Goal: Transaction & Acquisition: Purchase product/service

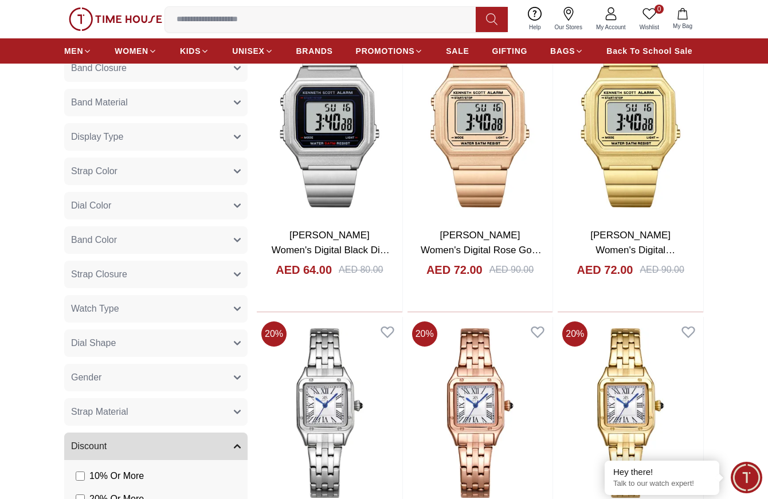
scroll to position [401, 0]
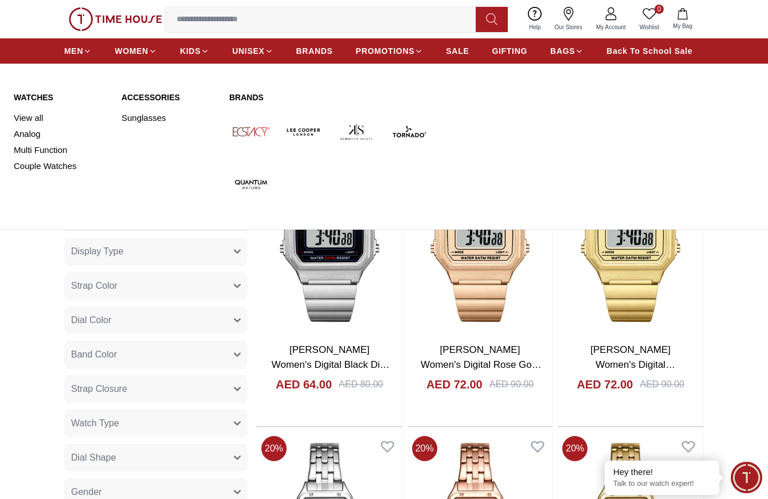
click at [39, 97] on link "Watches" at bounding box center [61, 97] width 94 height 11
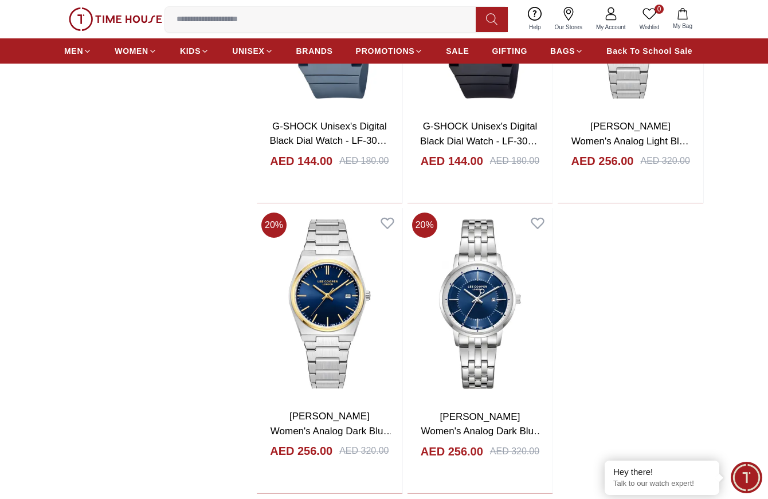
scroll to position [1892, 0]
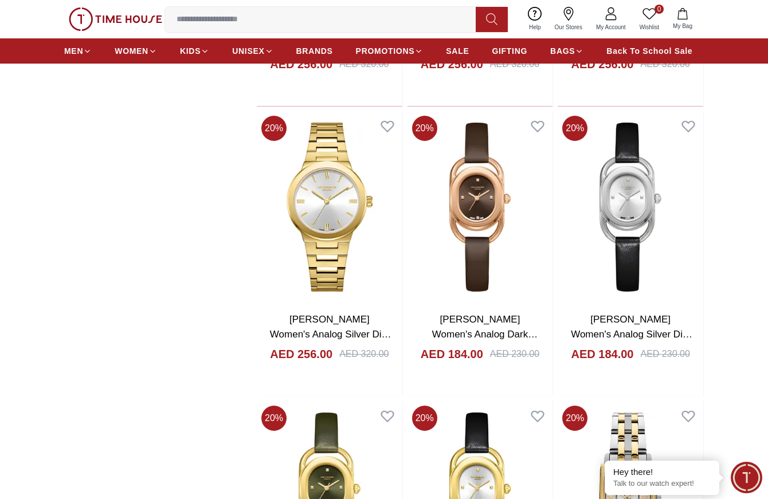
scroll to position [4300, 0]
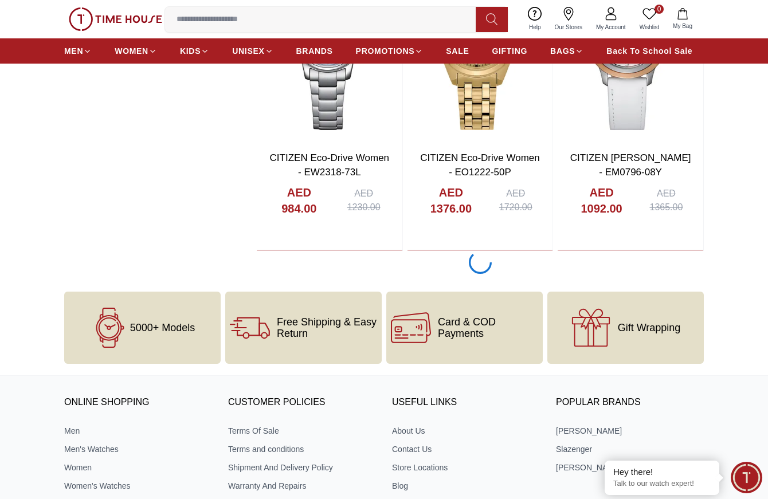
scroll to position [5906, 0]
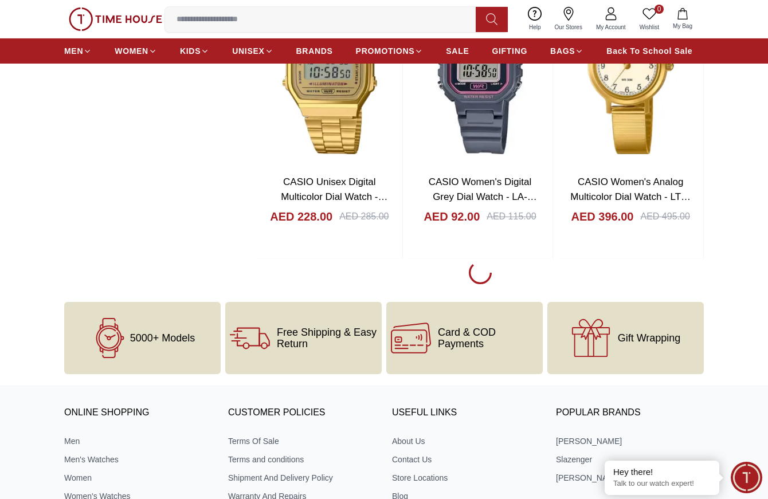
scroll to position [9633, 0]
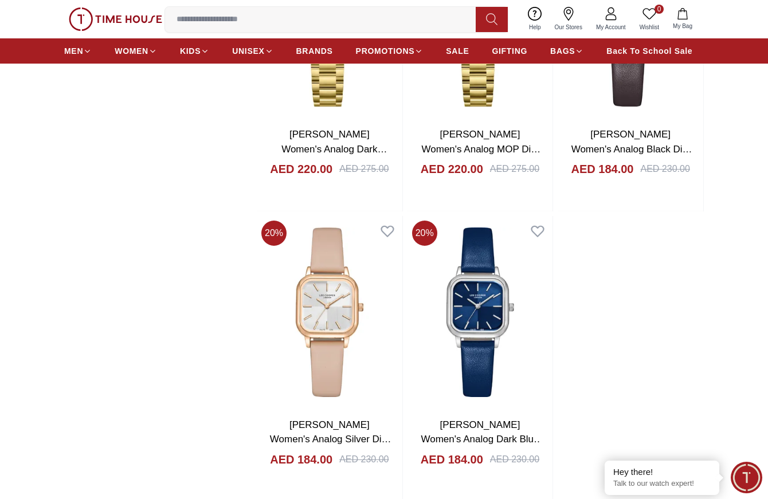
scroll to position [11410, 0]
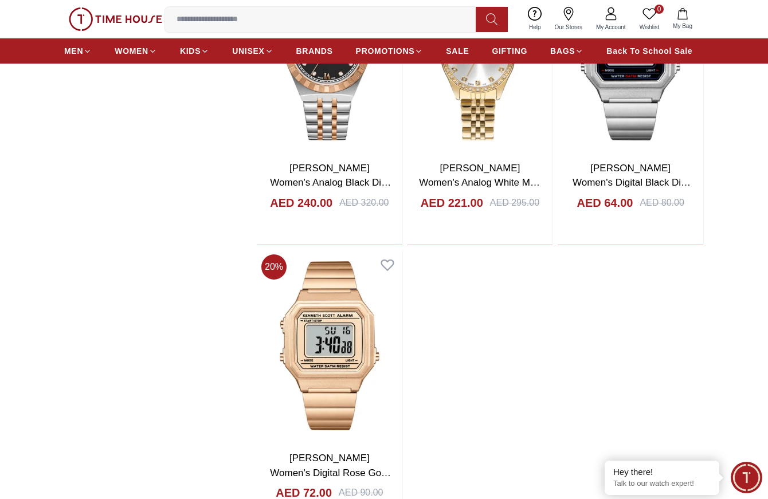
scroll to position [13532, 0]
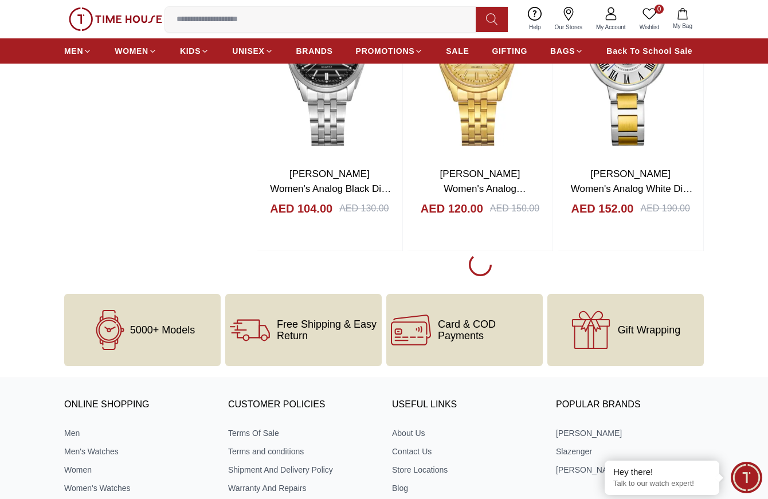
scroll to position [15424, 0]
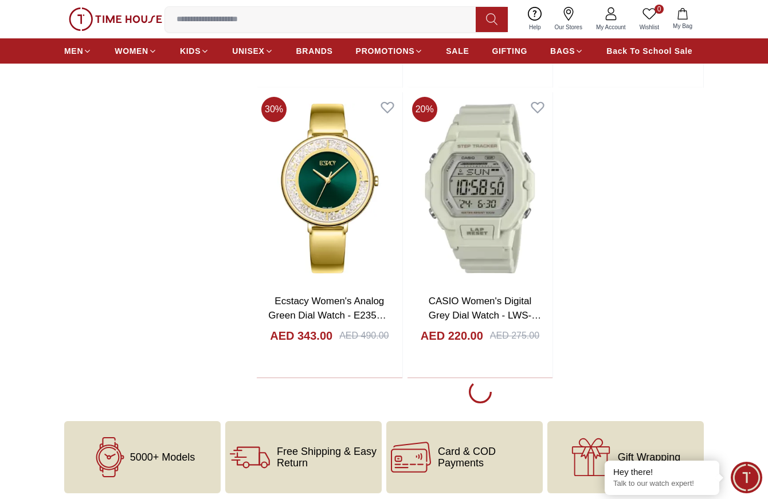
scroll to position [17316, 0]
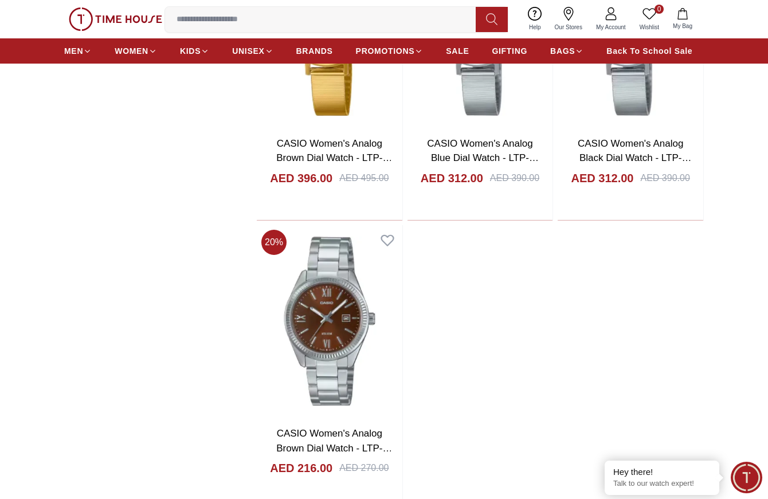
scroll to position [19323, 0]
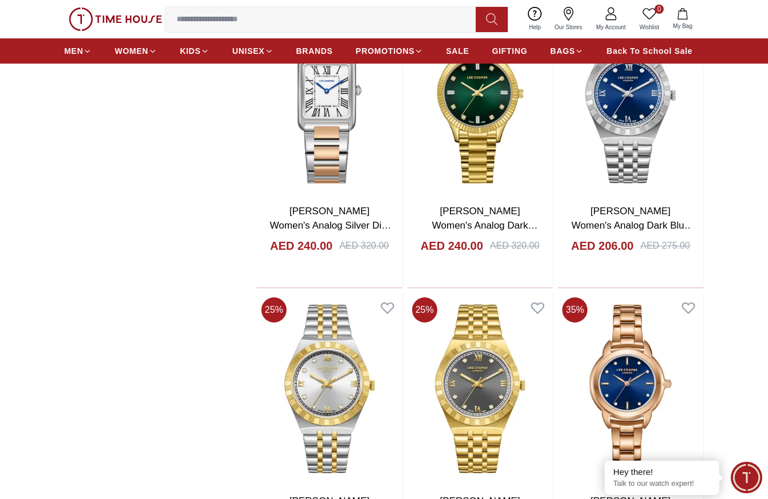
scroll to position [21043, 0]
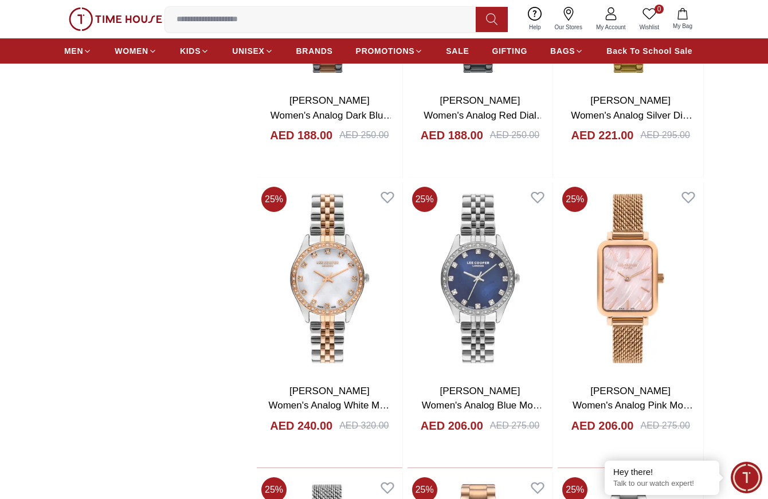
scroll to position [21904, 0]
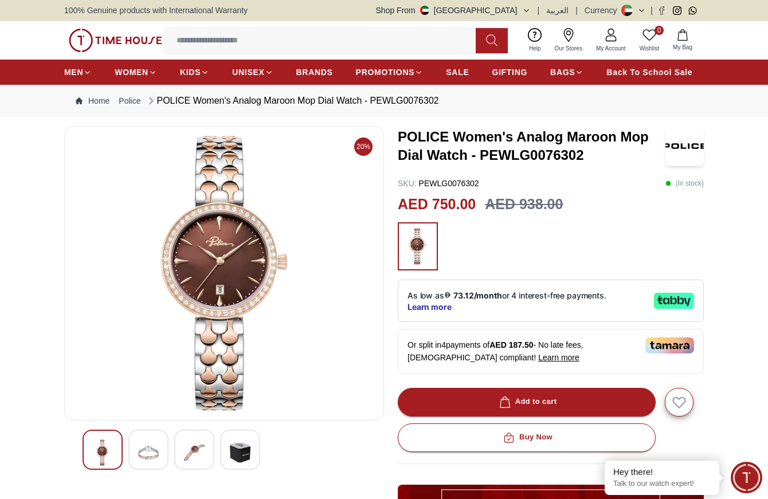
click at [143, 459] on img at bounding box center [148, 453] width 21 height 26
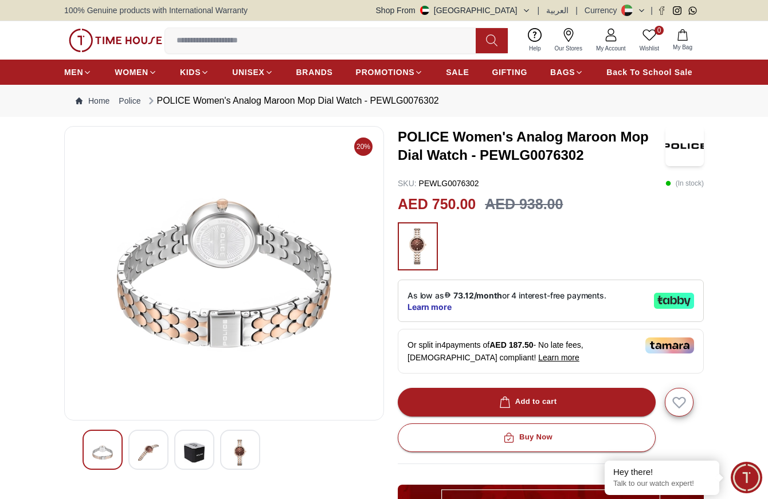
click at [197, 453] on img at bounding box center [194, 453] width 21 height 26
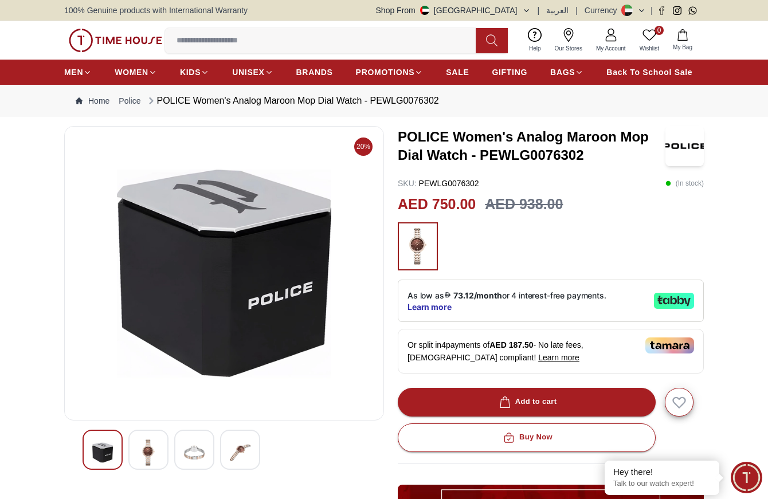
click at [225, 450] on div at bounding box center [240, 450] width 40 height 40
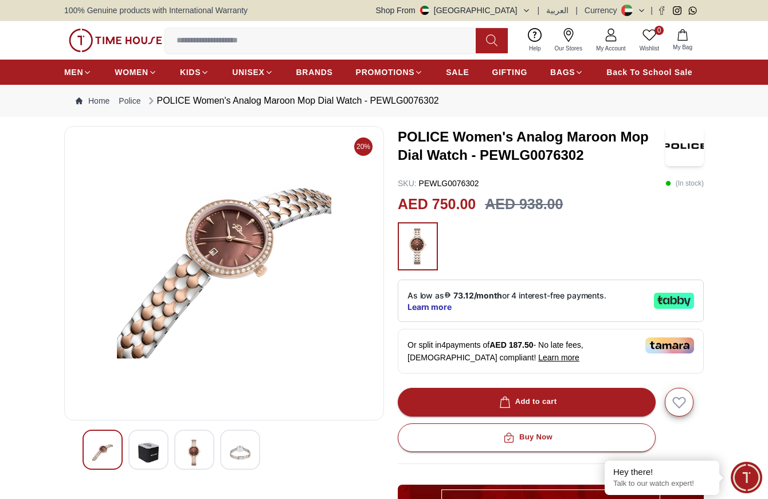
click at [110, 451] on img at bounding box center [102, 453] width 21 height 26
click at [190, 452] on img at bounding box center [194, 453] width 21 height 26
